Goal: Transaction & Acquisition: Download file/media

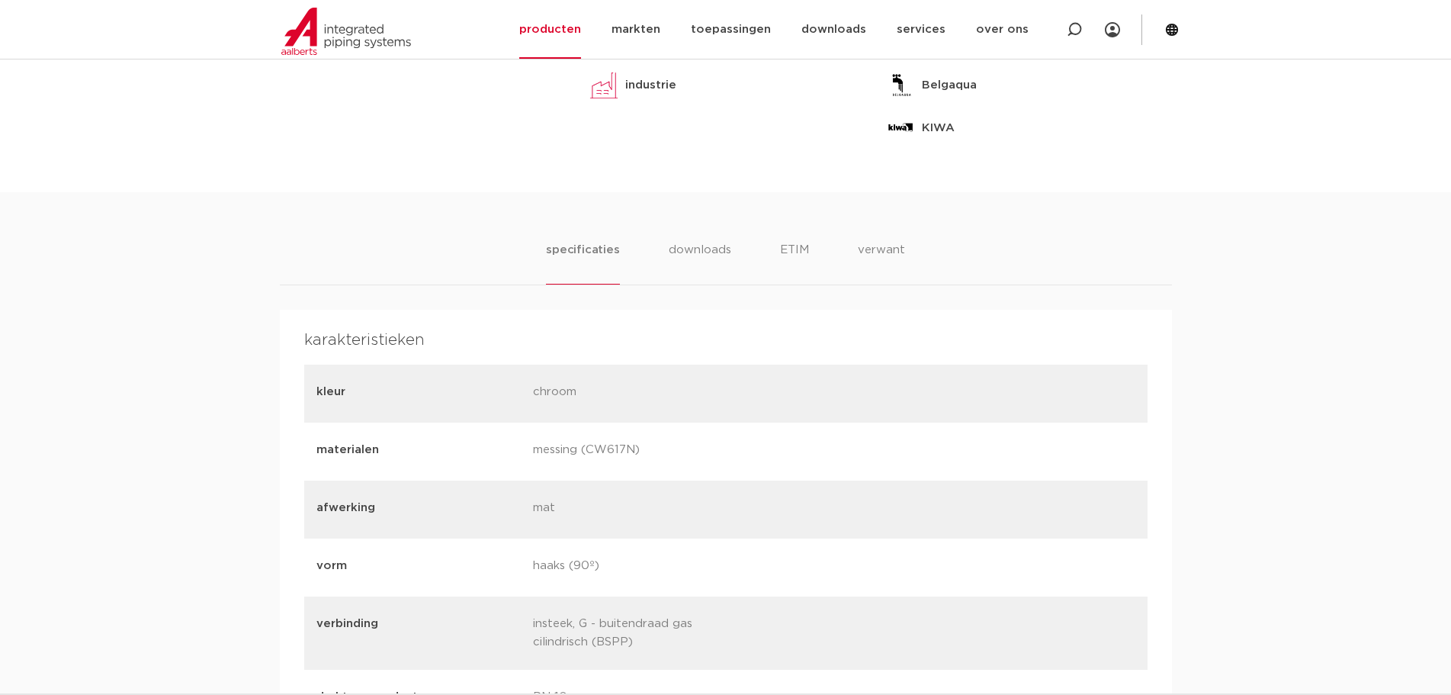
scroll to position [839, 0]
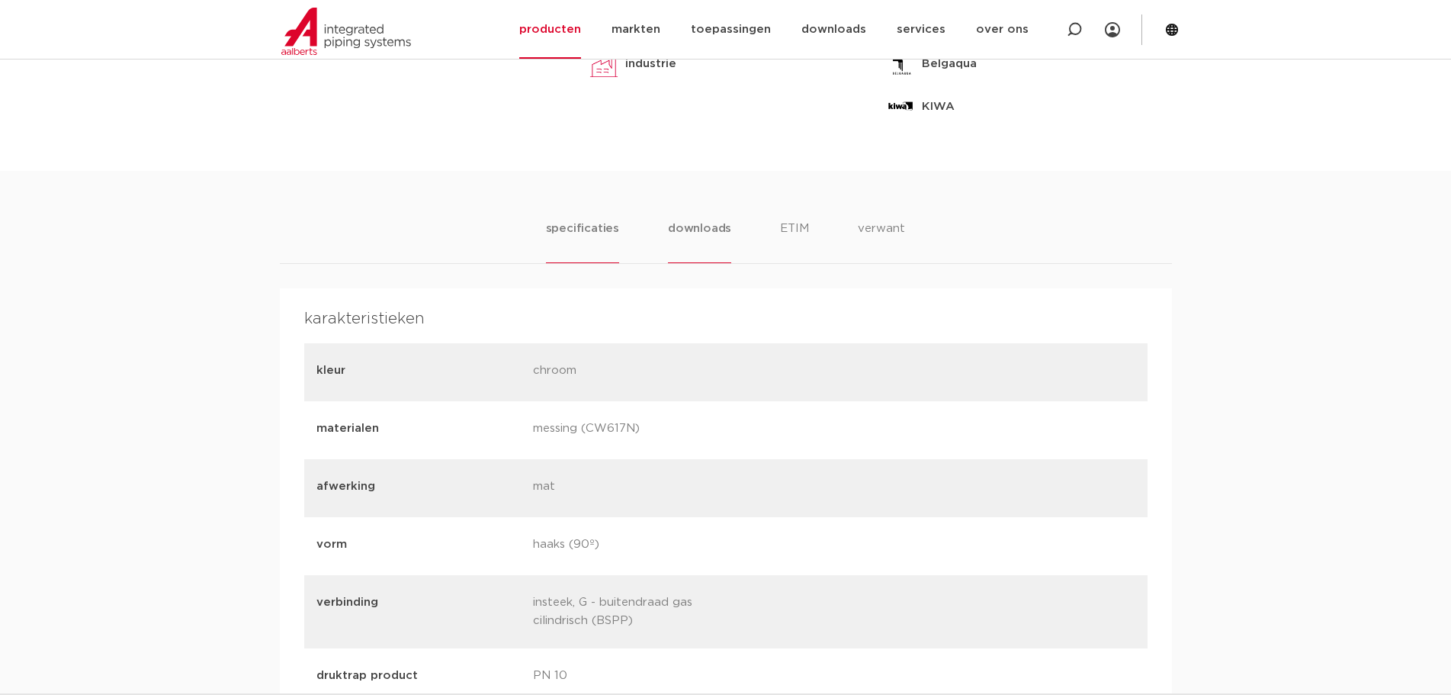
click at [704, 227] on li "downloads" at bounding box center [699, 241] width 63 height 43
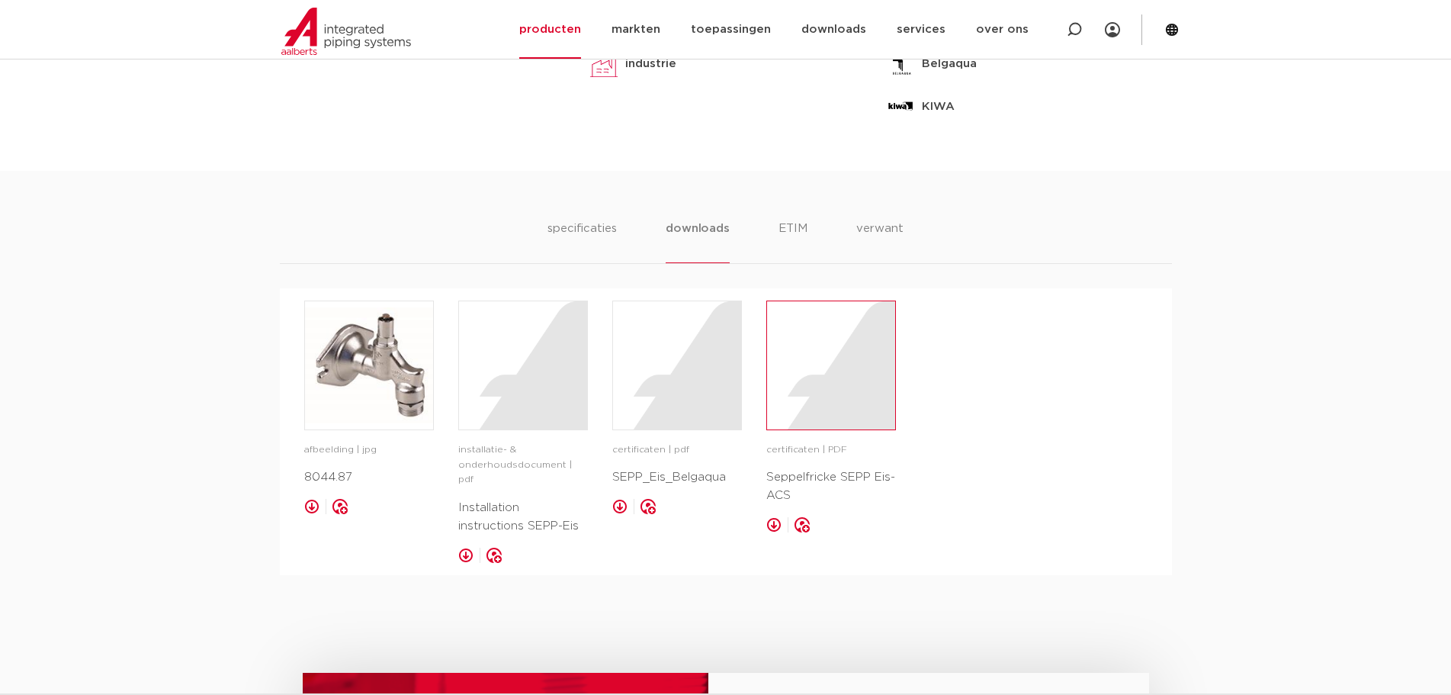
click at [826, 397] on div at bounding box center [831, 365] width 128 height 128
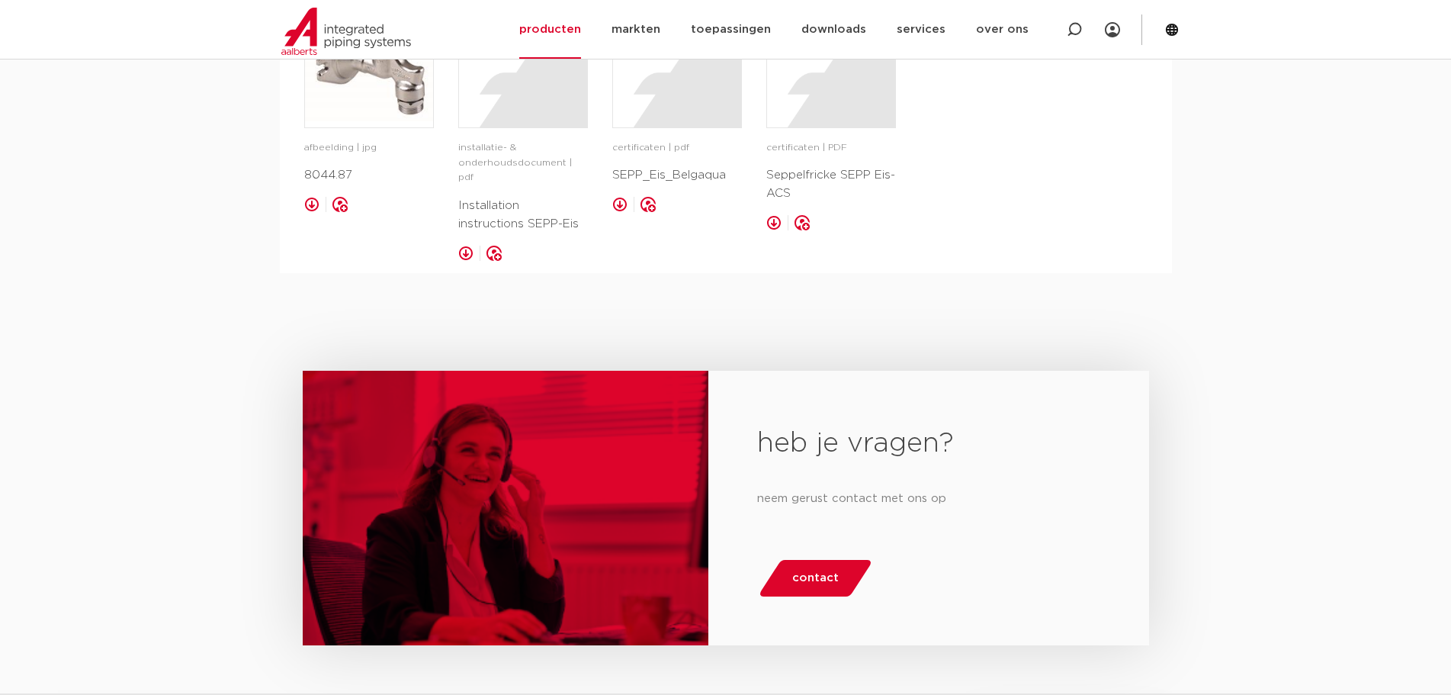
scroll to position [991, 0]
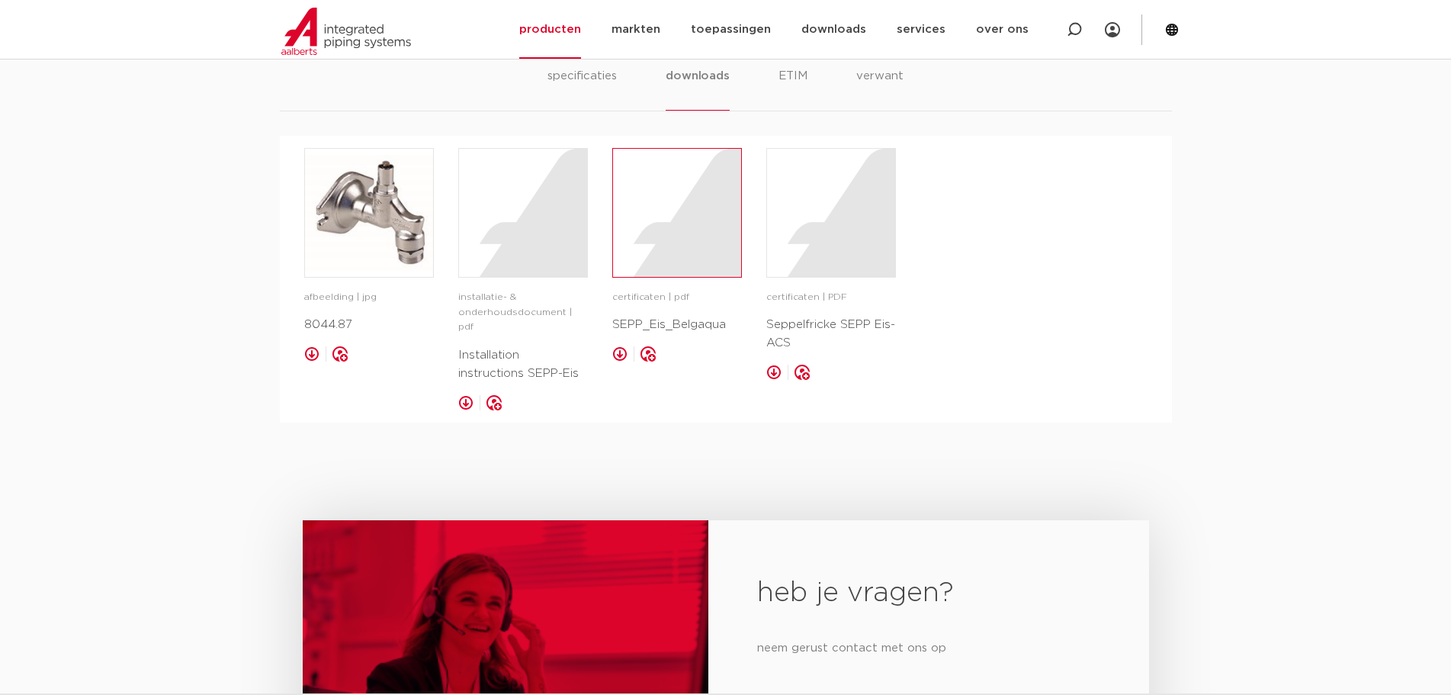
click at [672, 243] on div at bounding box center [677, 213] width 128 height 128
click at [496, 255] on div at bounding box center [523, 213] width 128 height 128
click at [364, 223] on img at bounding box center [369, 213] width 128 height 128
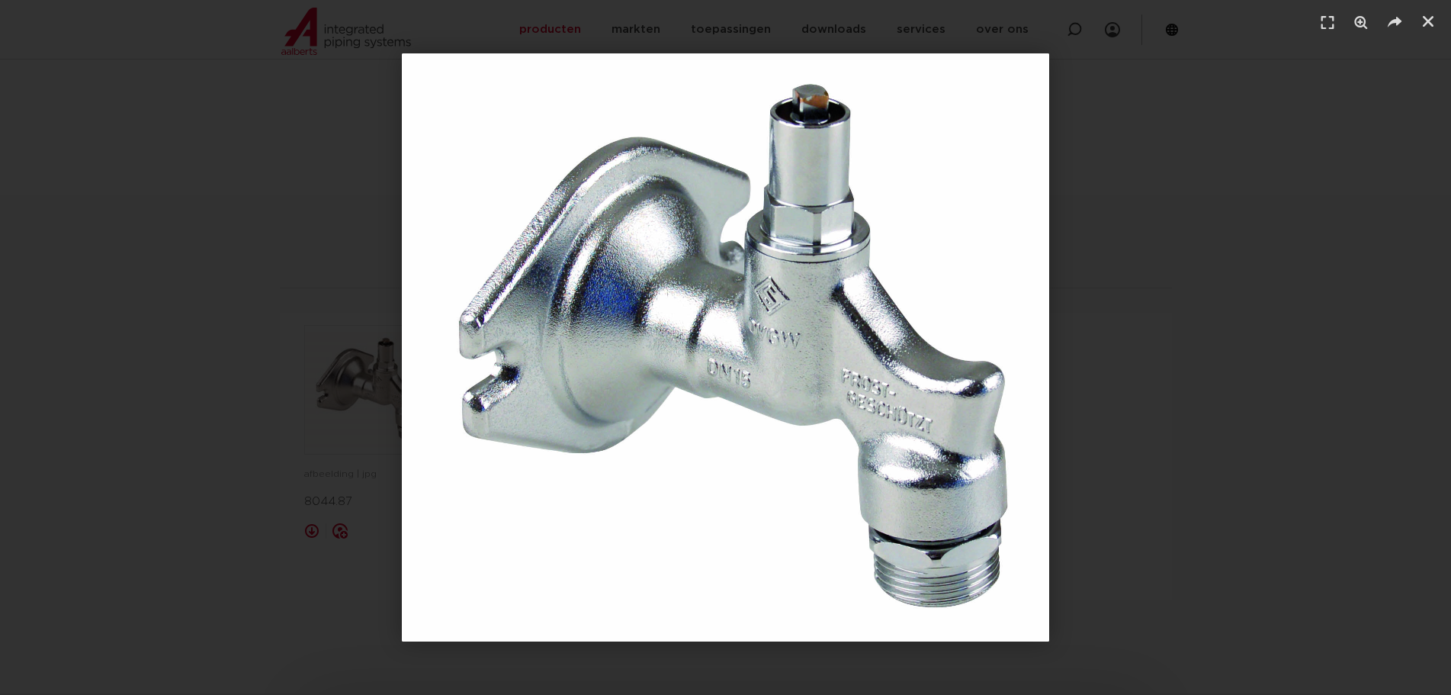
scroll to position [762, 0]
click at [1421, 21] on icon "Sluiten (Esc)" at bounding box center [1427, 21] width 15 height 15
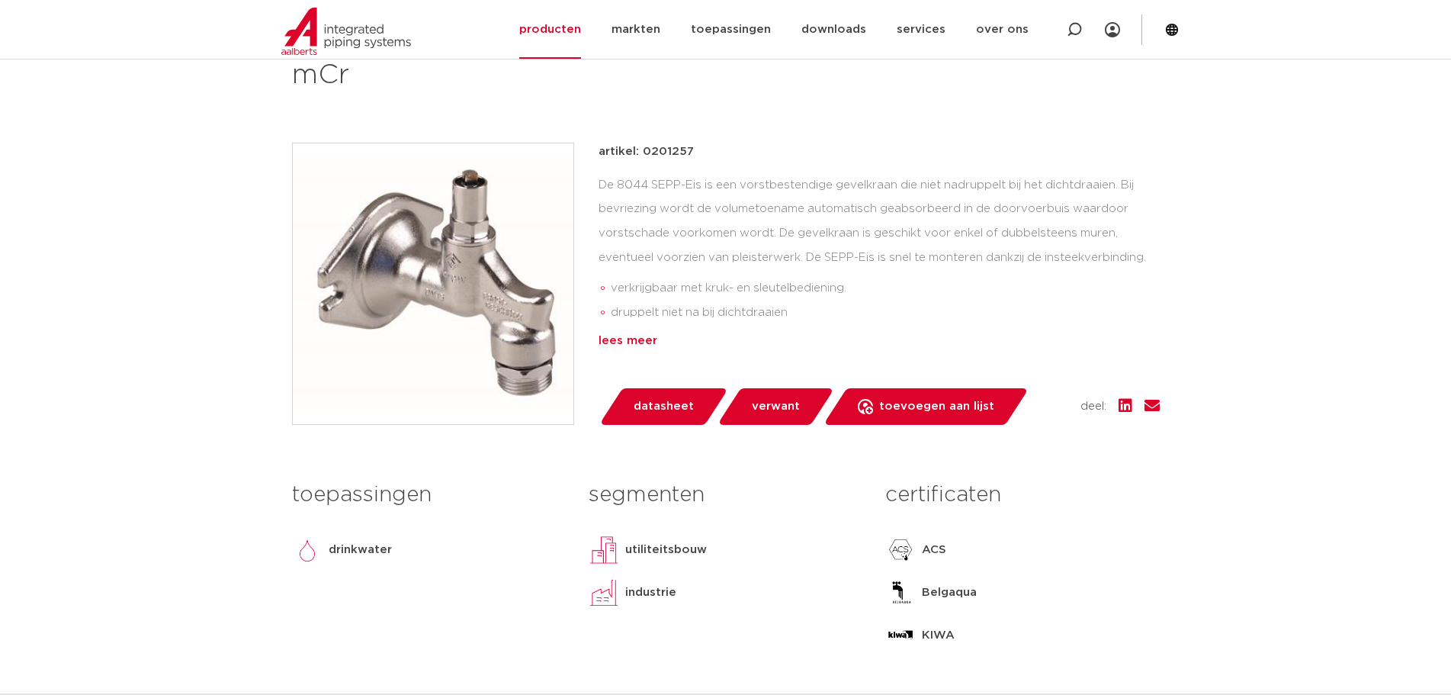
scroll to position [305, 0]
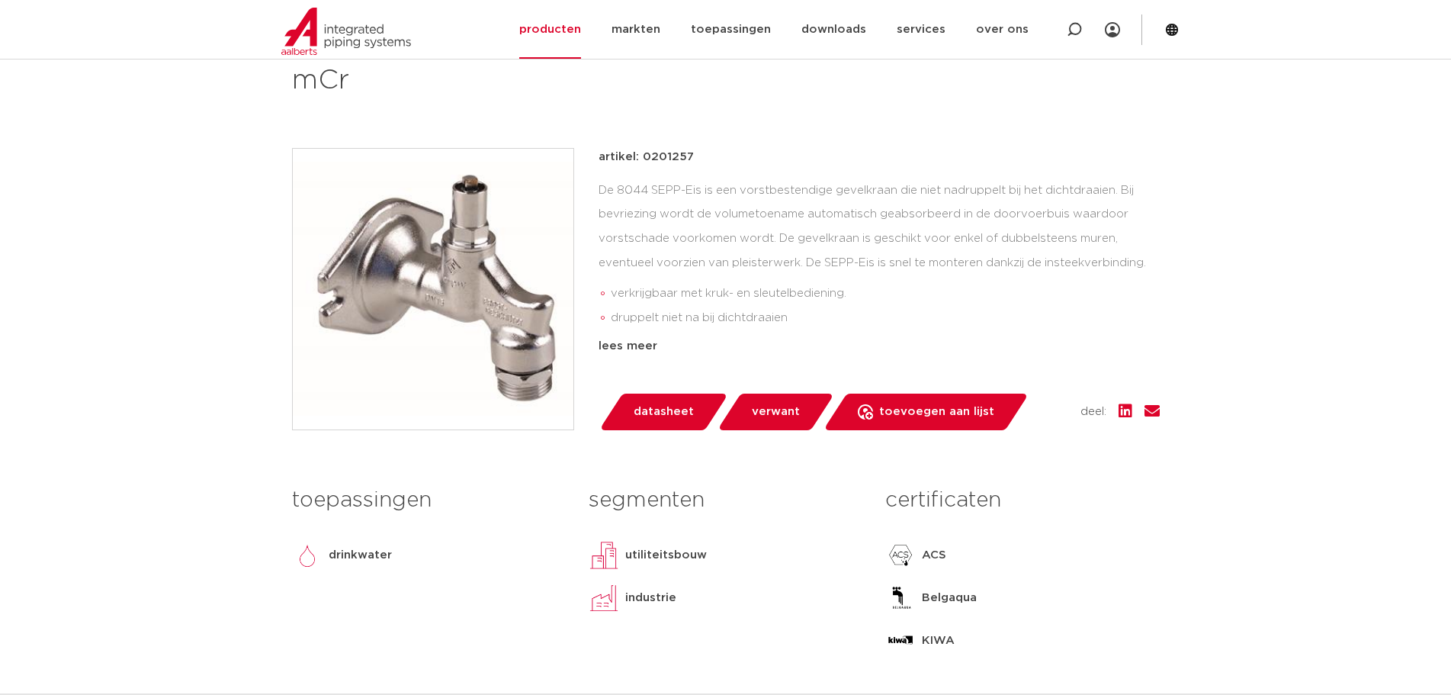
click at [644, 418] on span "datasheet" at bounding box center [664, 411] width 60 height 24
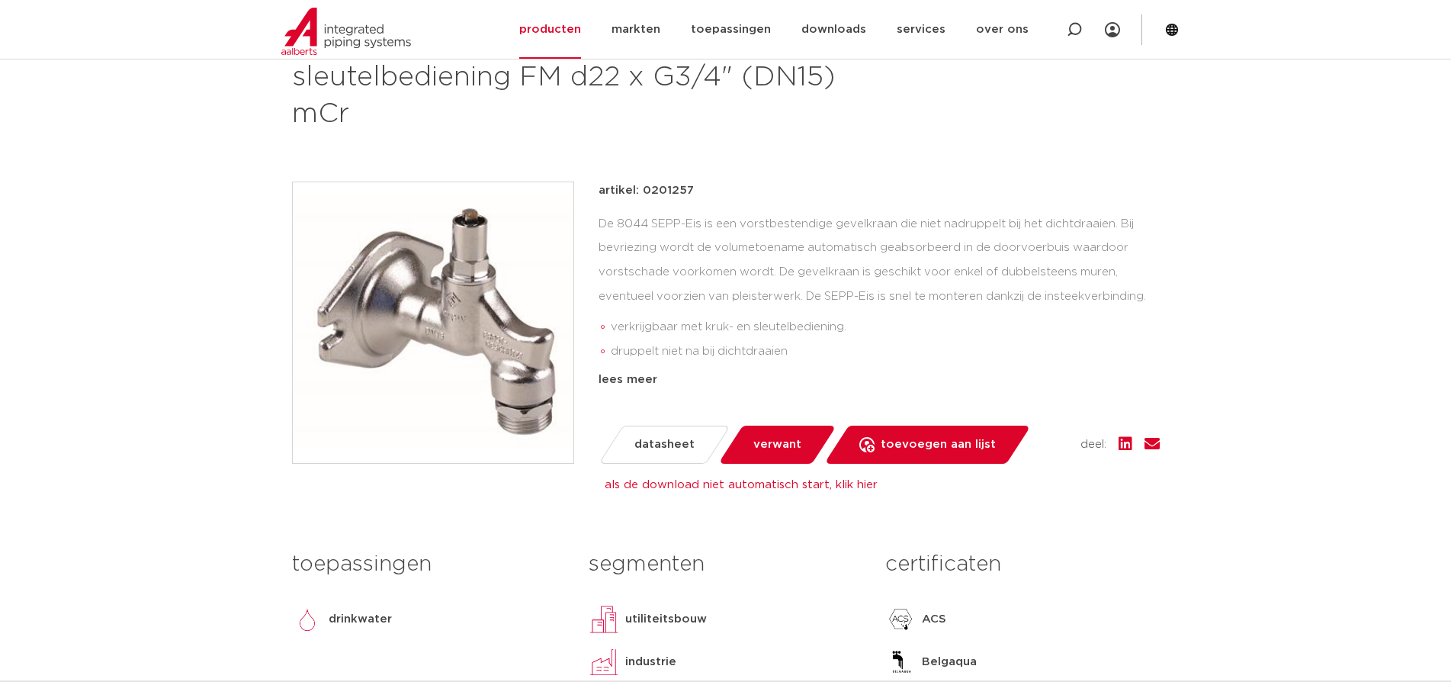
scroll to position [229, 0]
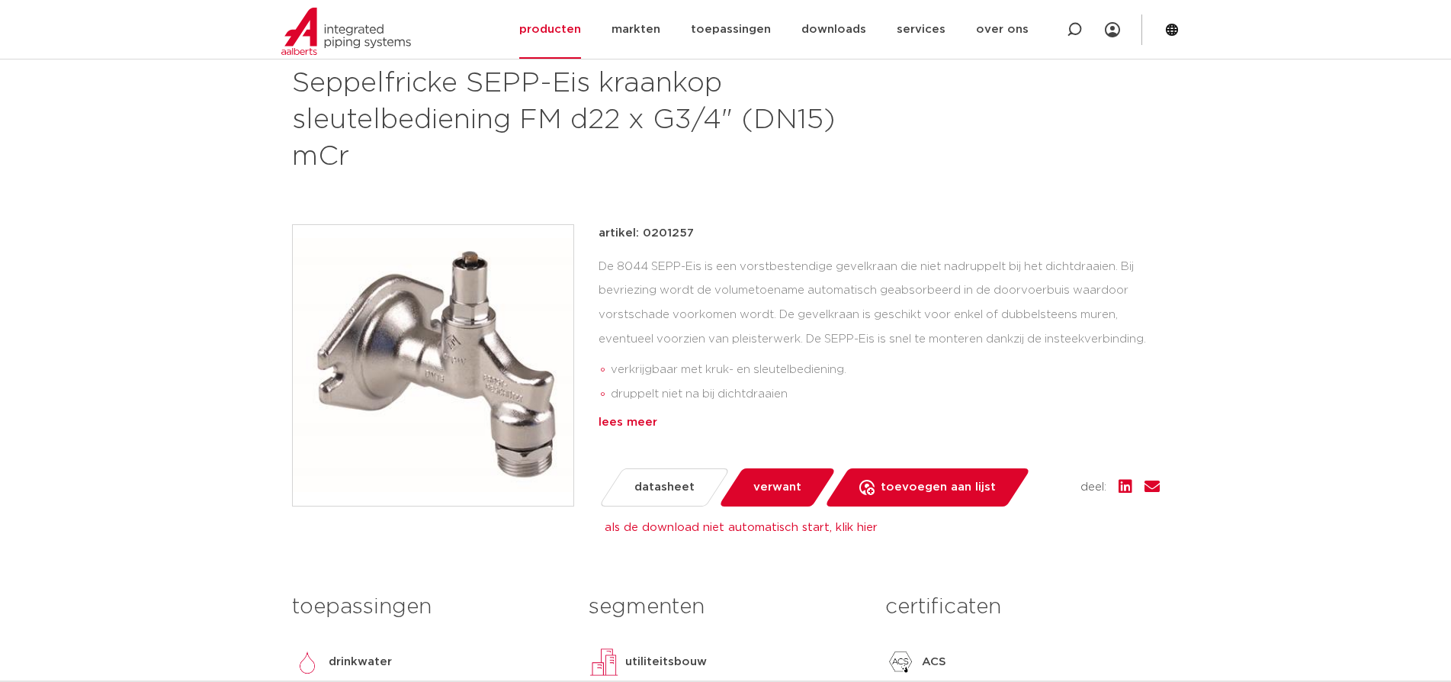
click at [630, 424] on div "lees meer" at bounding box center [878, 422] width 561 height 18
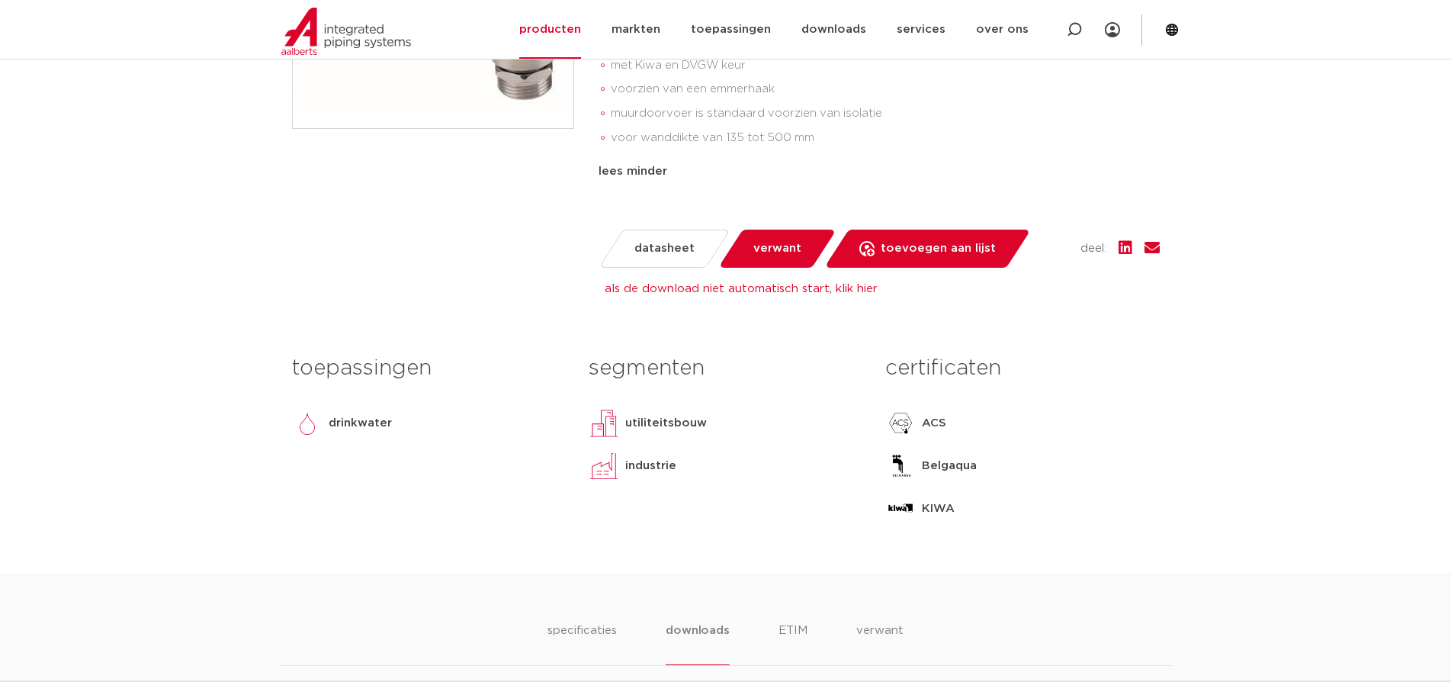
scroll to position [610, 0]
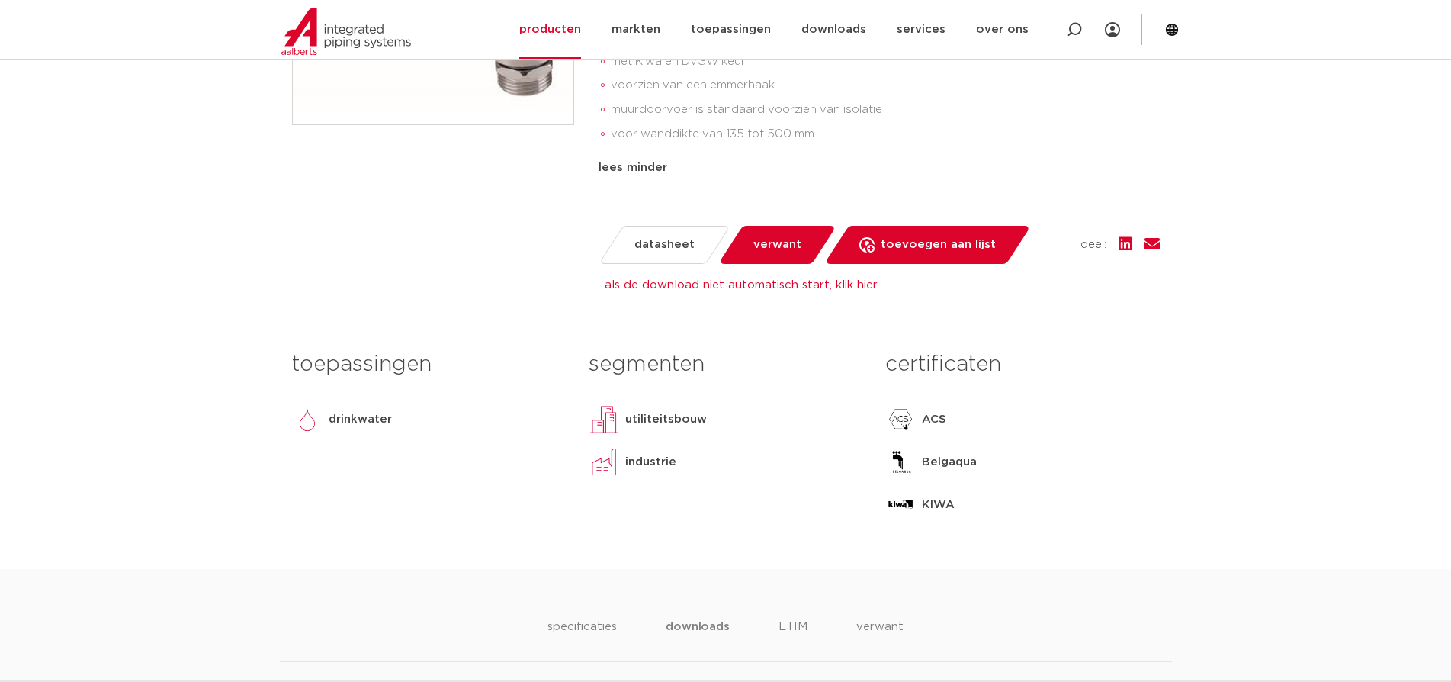
click at [772, 238] on span "verwant" at bounding box center [777, 245] width 48 height 24
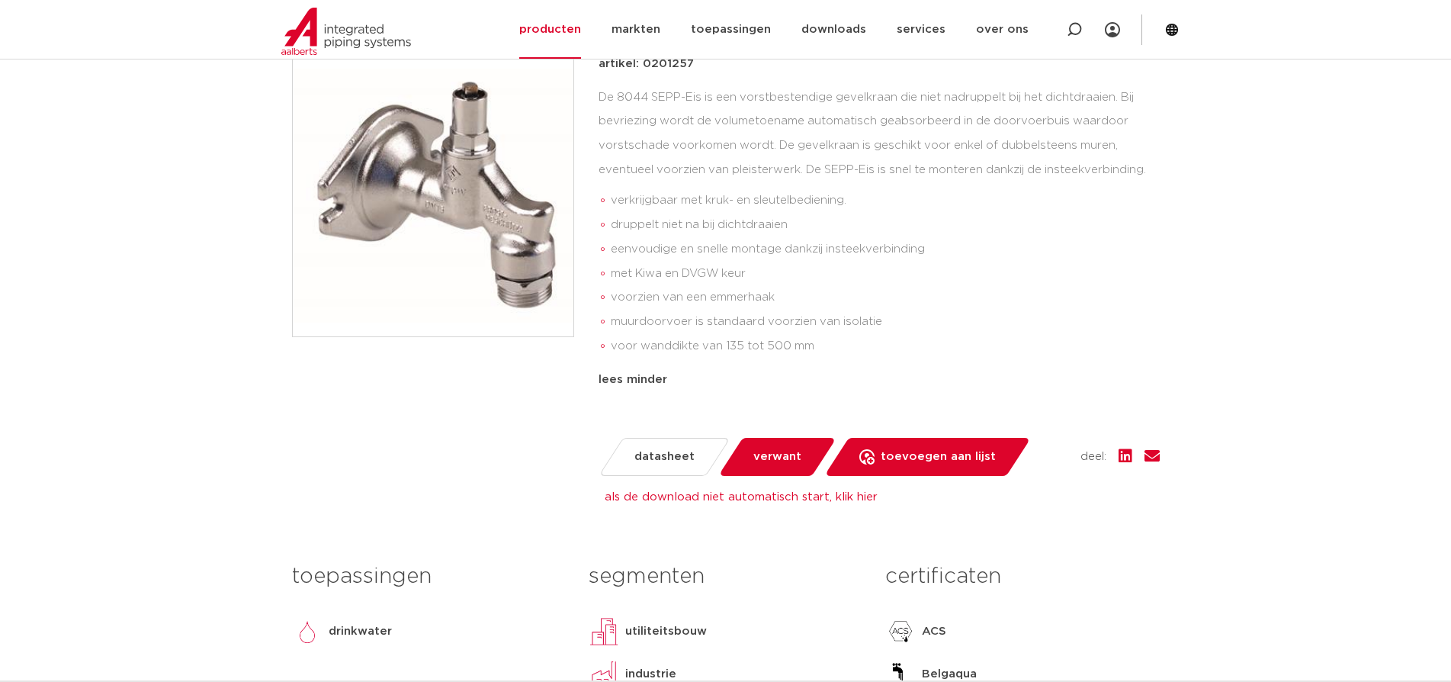
scroll to position [381, 0]
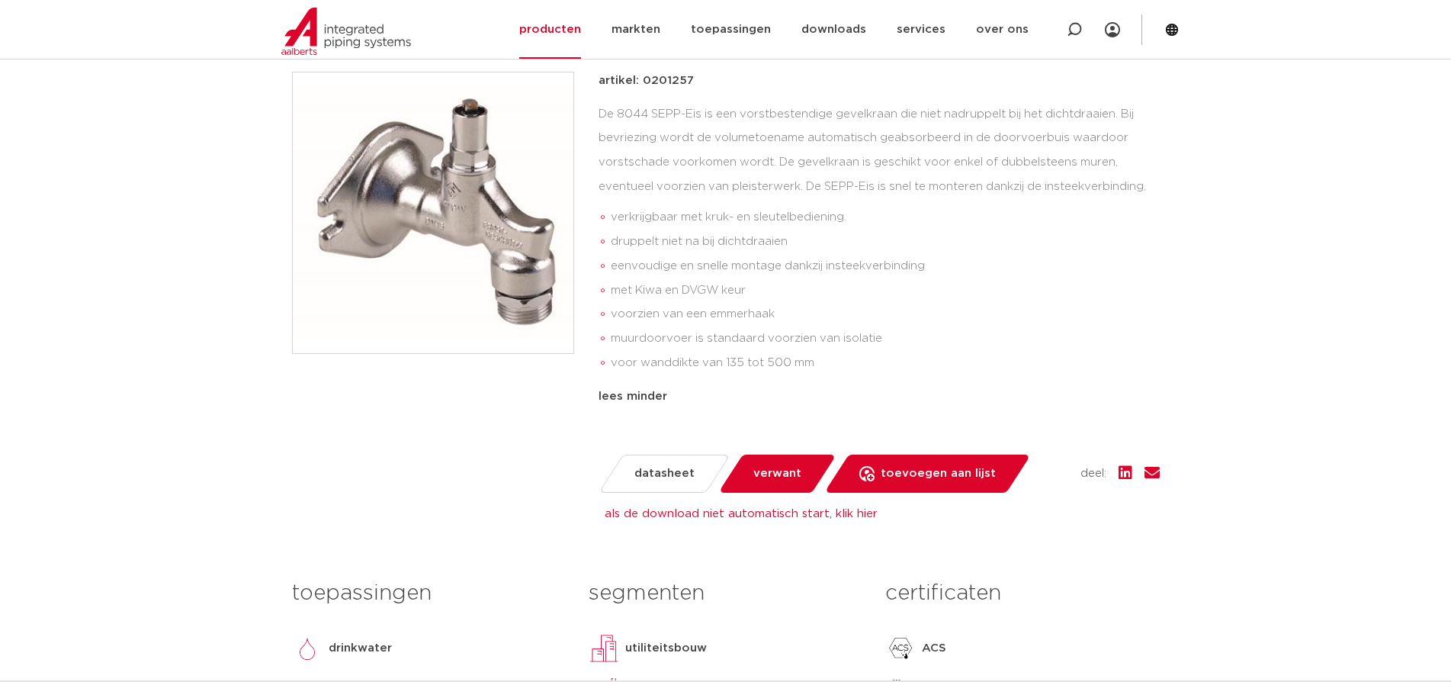
click at [766, 475] on span "verwant" at bounding box center [777, 473] width 48 height 24
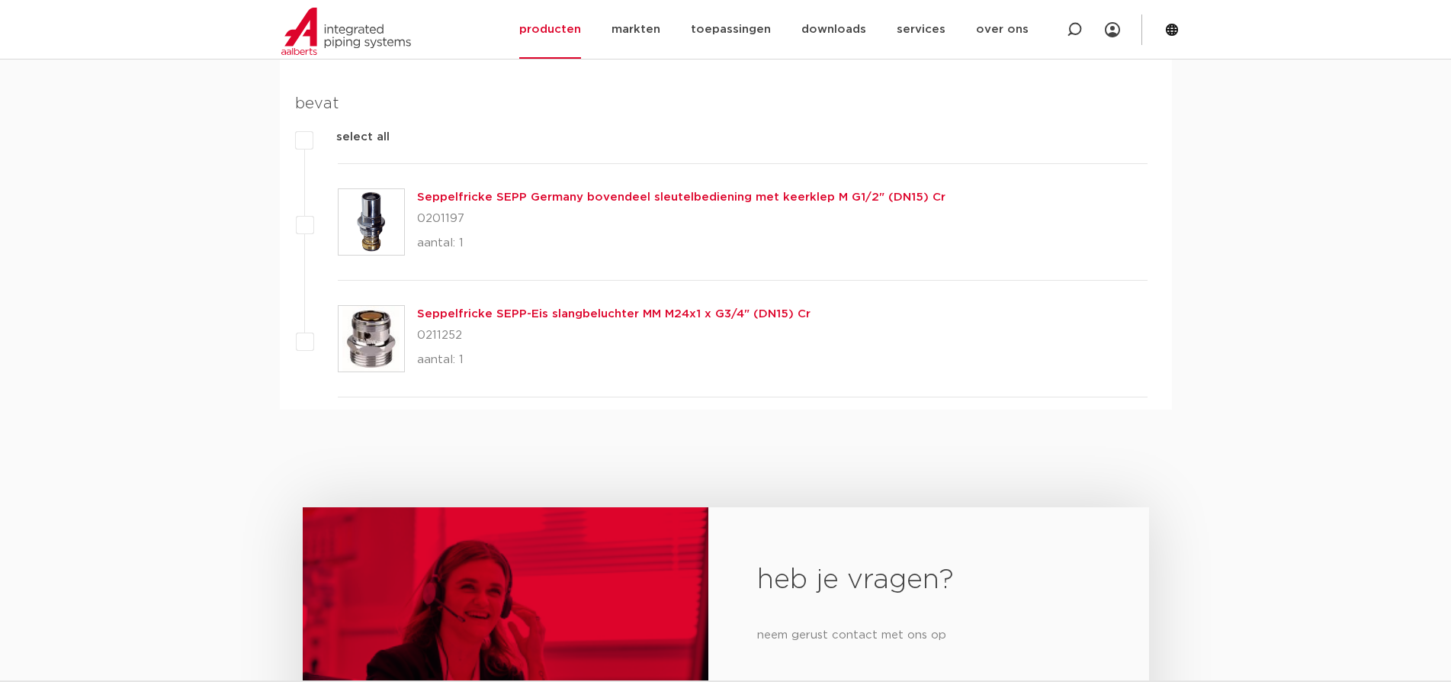
scroll to position [2016, 0]
